Goal: Check status: Check status

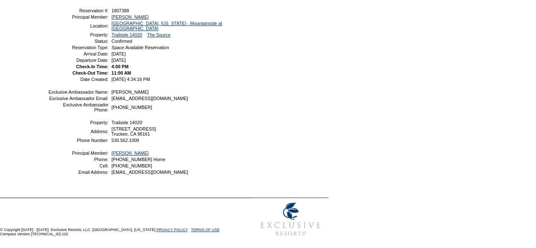
scroll to position [141, 0]
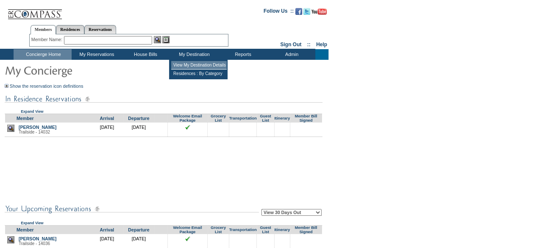
click at [180, 64] on td "View My Destination Details" at bounding box center [199, 65] width 56 height 8
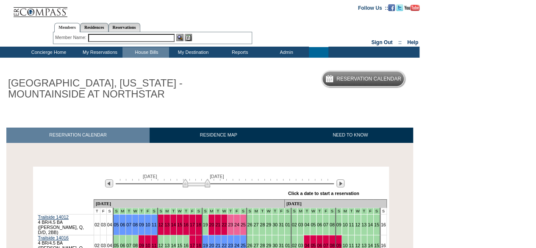
click at [208, 185] on img at bounding box center [197, 183] width 28 height 8
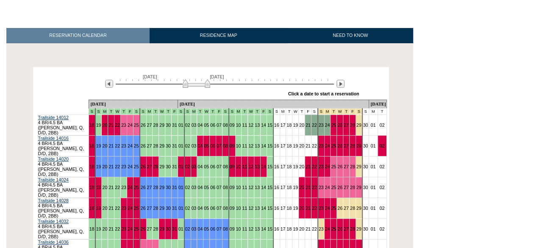
scroll to position [99, 0]
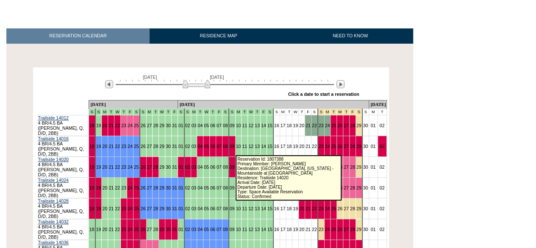
click at [242, 164] on link "11" at bounding box center [244, 166] width 5 height 5
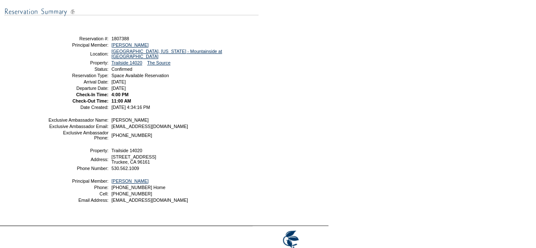
scroll to position [112, 0]
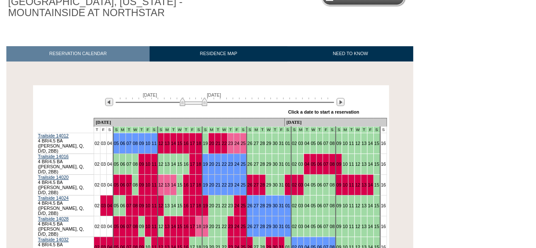
scroll to position [108, 0]
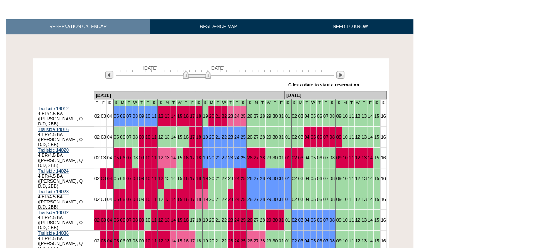
click at [210, 74] on div at bounding box center [225, 74] width 218 height 8
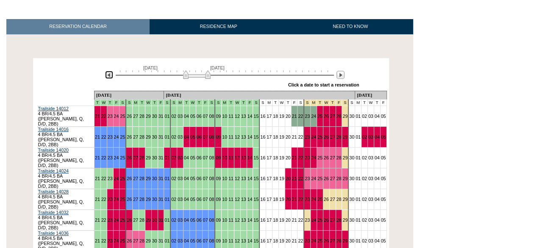
click at [109, 77] on img at bounding box center [109, 75] width 8 height 8
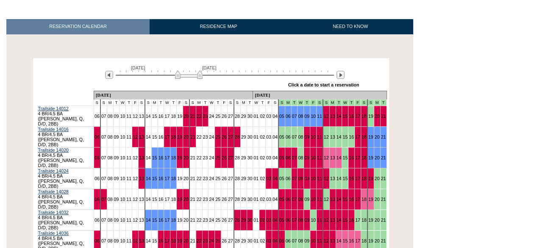
click at [199, 80] on div "» Apply these dates to all the calendars on this page Click a date to start a r…" at bounding box center [232, 85] width 254 height 11
click at [203, 77] on img at bounding box center [192, 74] width 28 height 8
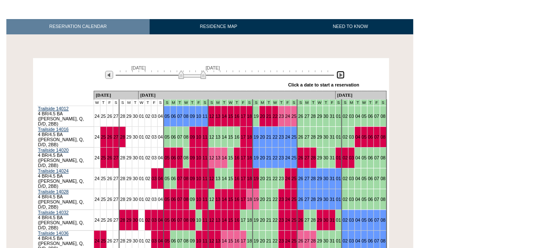
click at [340, 76] on img at bounding box center [340, 75] width 8 height 8
